Goal: Information Seeking & Learning: Learn about a topic

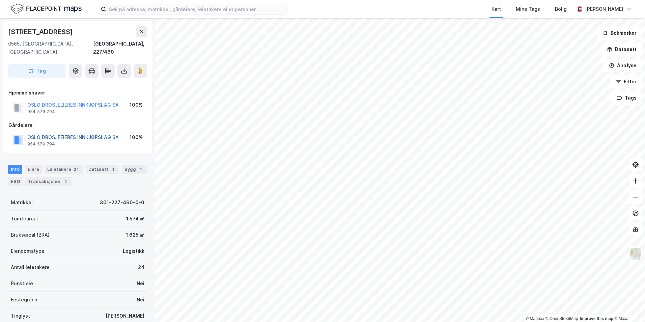
click at [0, 0] on button "OSLO DROSJEEIERES INNKJØPSLAG SA" at bounding box center [0, 0] width 0 height 0
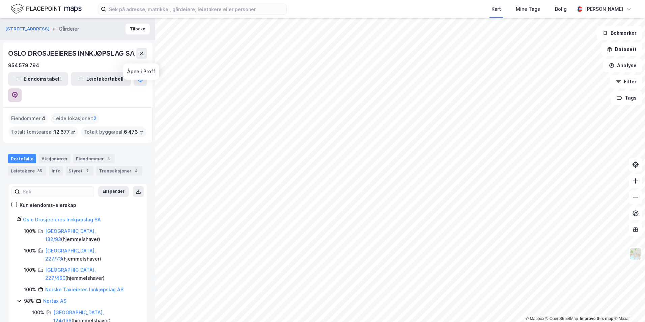
click at [18, 92] on icon at bounding box center [15, 95] width 6 height 7
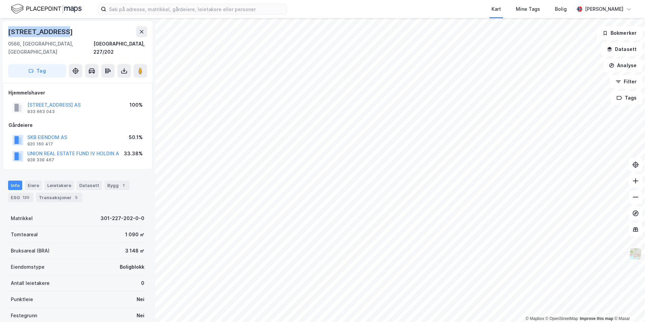
drag, startPoint x: 74, startPoint y: 32, endPoint x: 9, endPoint y: 35, distance: 65.8
click at [9, 35] on div "[STREET_ADDRESS]" at bounding box center [77, 31] width 139 height 11
copy div "[STREET_ADDRESS]"
drag, startPoint x: 87, startPoint y: 19, endPoint x: 76, endPoint y: 29, distance: 14.5
click at [87, 19] on div "[STREET_ADDRESS], 227/202 Tag Hjemmelshaver GØTEBORGGATA 38 AS 933 663 043 100%…" at bounding box center [77, 169] width 155 height 303
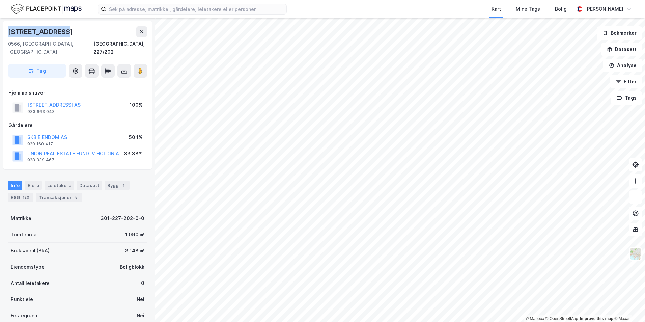
drag, startPoint x: 73, startPoint y: 31, endPoint x: 1, endPoint y: 32, distance: 71.8
click at [1, 32] on div "[STREET_ADDRESS], 227/202 Tag Hjemmelshaver GØTEBORGGATA 38 AS 933 663 043 100%…" at bounding box center [77, 169] width 155 height 303
copy div "[STREET_ADDRESS]"
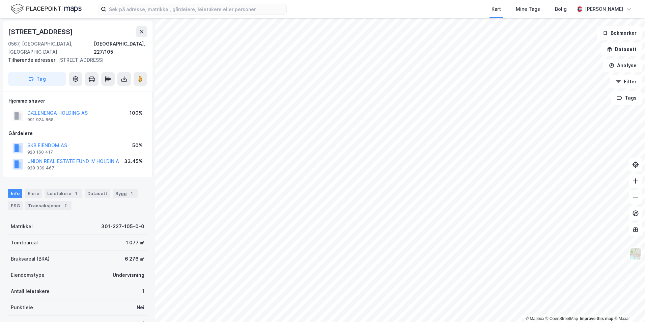
drag, startPoint x: 56, startPoint y: 52, endPoint x: 137, endPoint y: 52, distance: 80.2
click at [137, 56] on div "Tilhørende adresser: [STREET_ADDRESS]" at bounding box center [74, 60] width 133 height 8
copy div "[STREET_ADDRESS]"
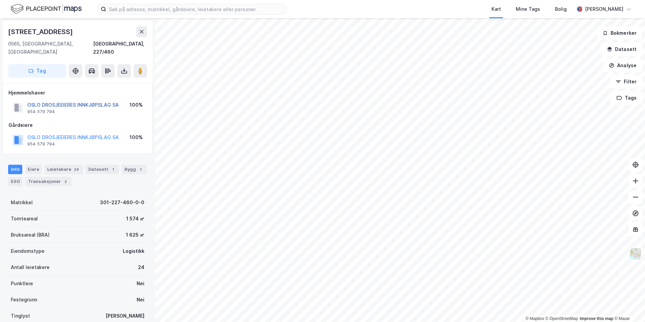
click at [0, 0] on button "OSLO DROSJEEIERES INNKJØPSLAG SA" at bounding box center [0, 0] width 0 height 0
